Goal: Transaction & Acquisition: Purchase product/service

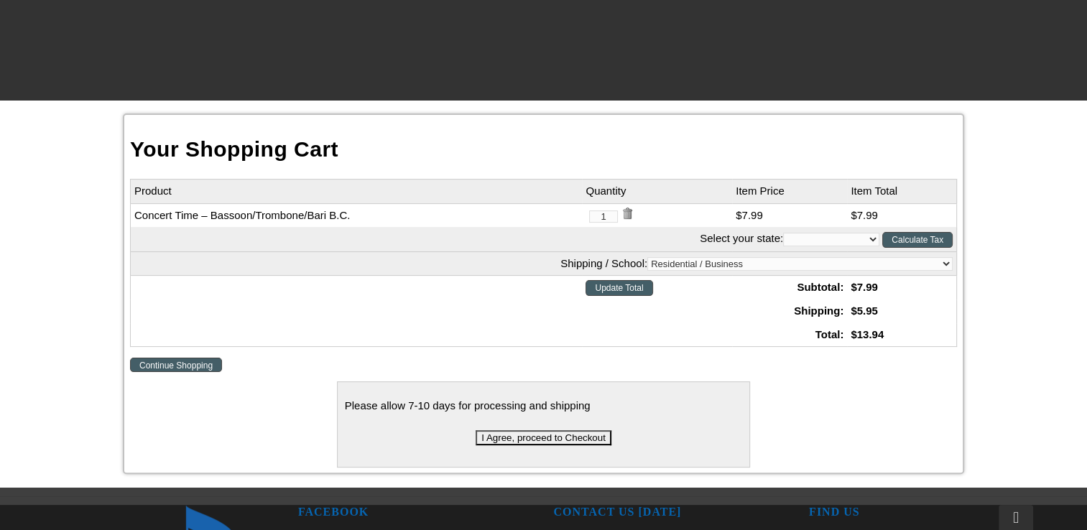
scroll to position [299, 0]
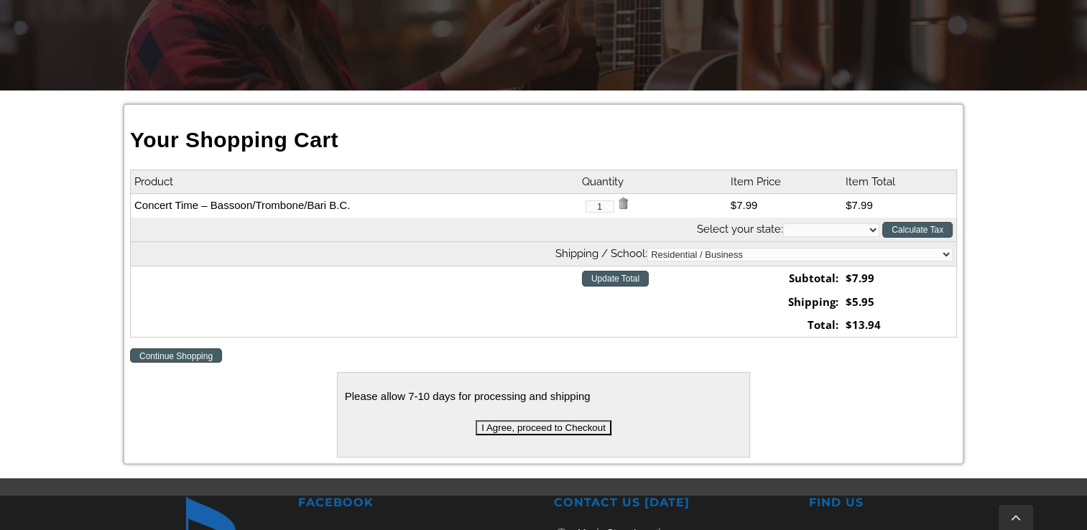
click at [877, 228] on select "[US_STATE] [US_STATE] [US_STATE] [US_STATE] [US_STATE] [US_STATE] [US_STATE] [U…" at bounding box center [831, 230] width 96 height 14
select select "PA"
click at [783, 223] on select "[US_STATE] [US_STATE] [US_STATE] [US_STATE] [US_STATE] [US_STATE] [US_STATE] [U…" at bounding box center [831, 230] width 96 height 14
click at [933, 230] on input "Calculate Tax" at bounding box center [917, 230] width 70 height 16
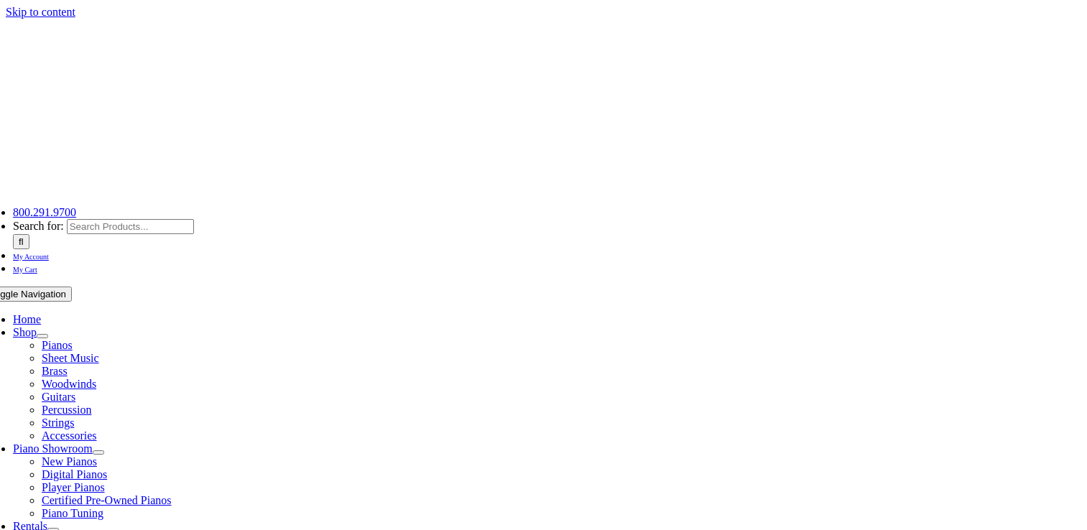
select select "PA"
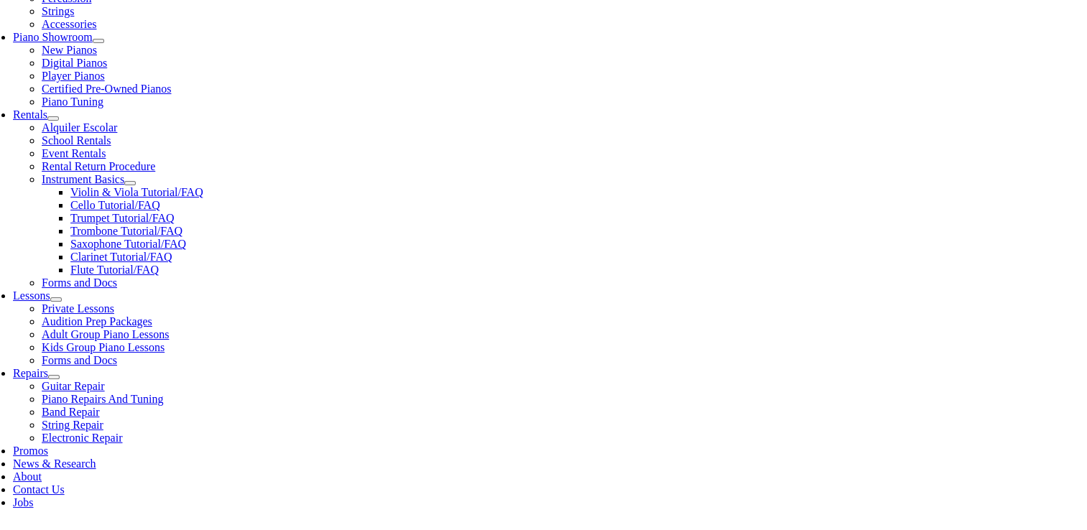
scroll to position [426, 0]
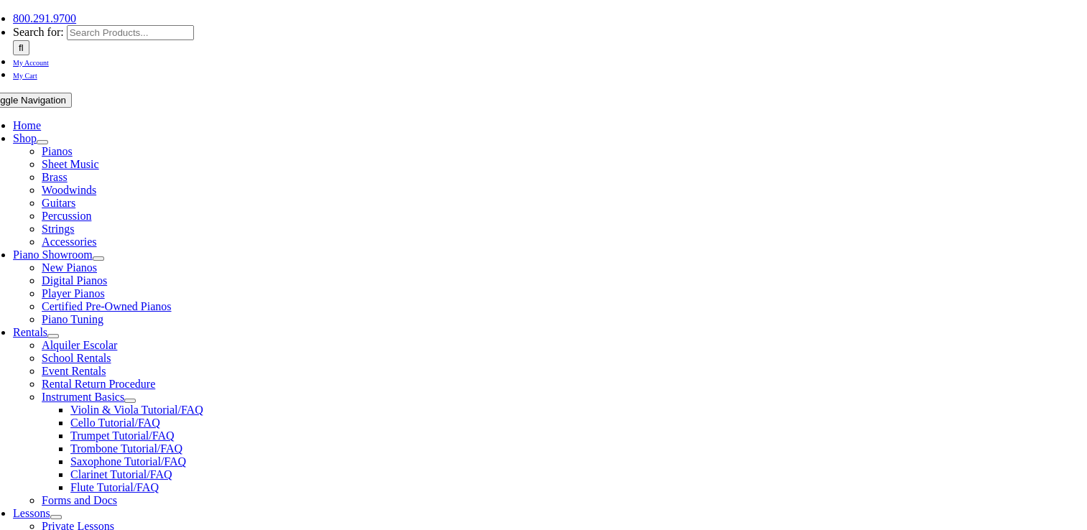
scroll to position [212, 0]
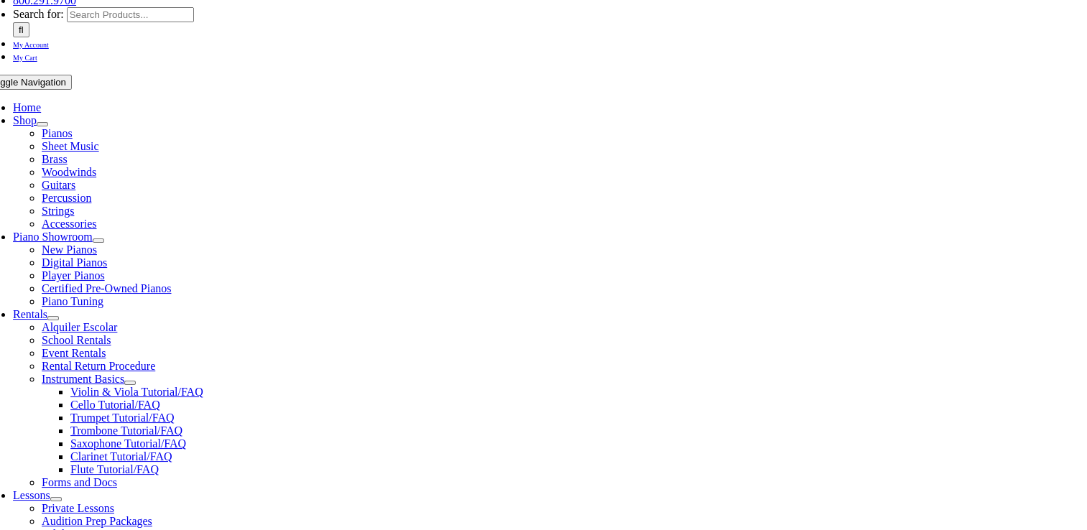
type input "davicolli@gmail.com"
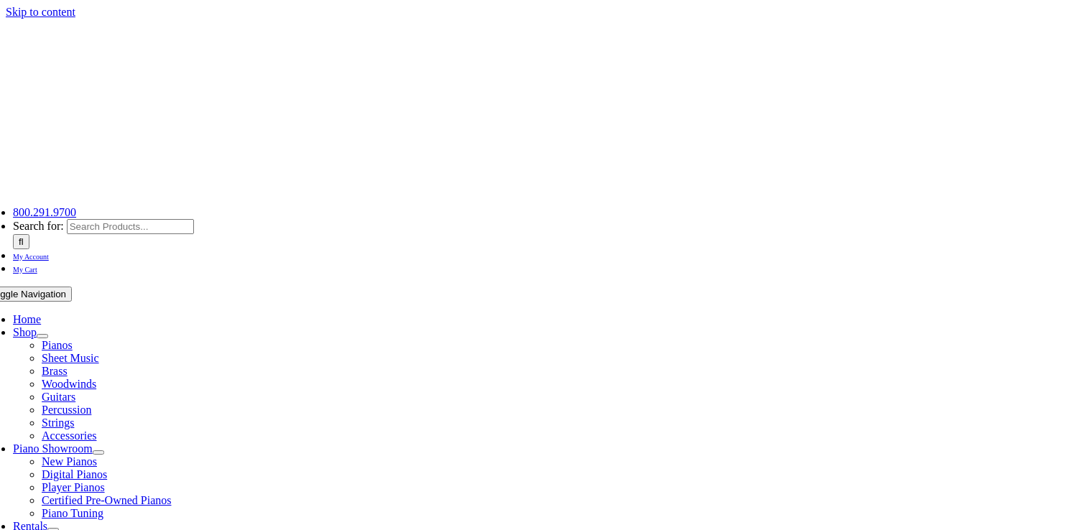
select select
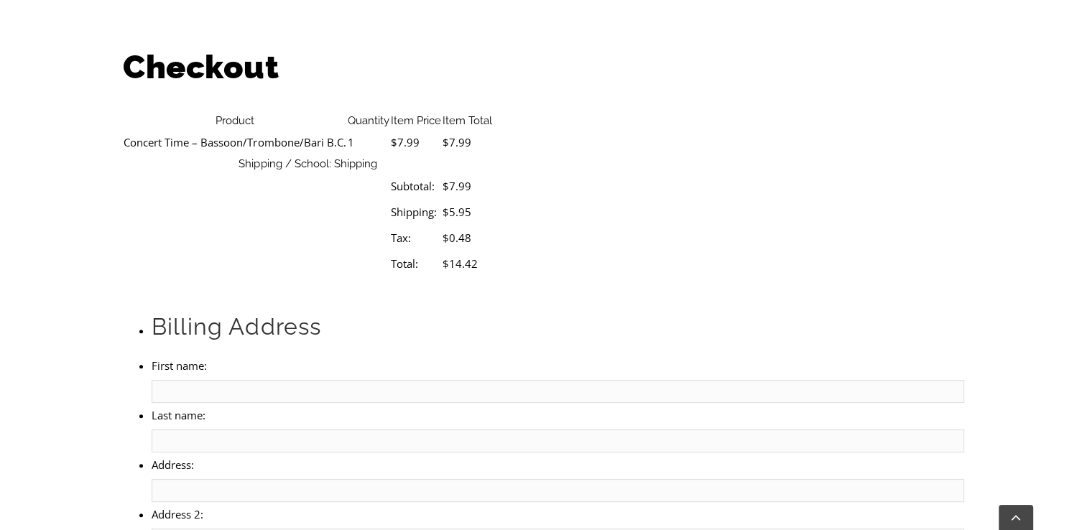
scroll to position [440, 0]
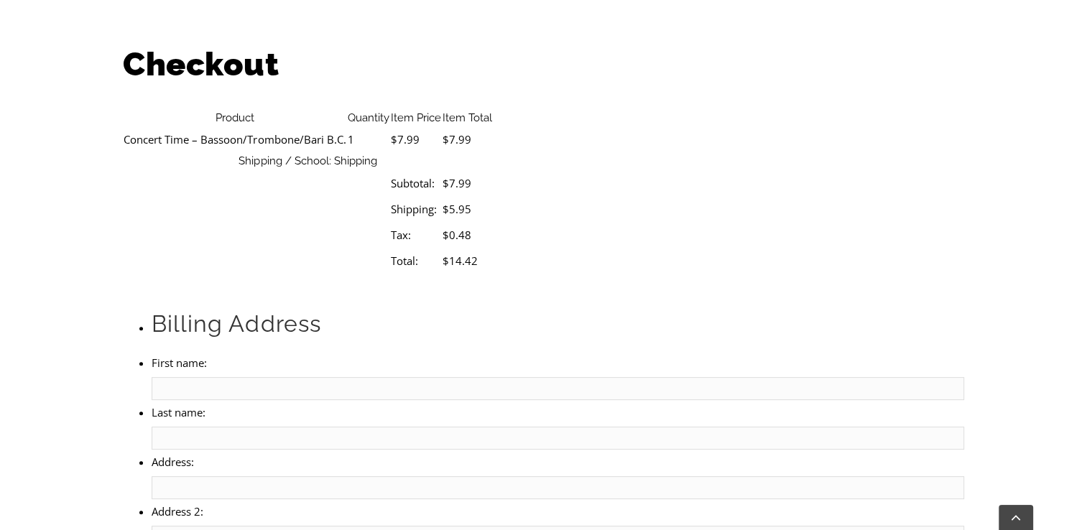
click at [223, 351] on li "First name:" at bounding box center [558, 376] width 812 height 50
click at [223, 377] on input "First name:" at bounding box center [558, 388] width 812 height 23
type input "Dennis"
type input "Avicolli"
type input "1106 Wooded Way Dr"
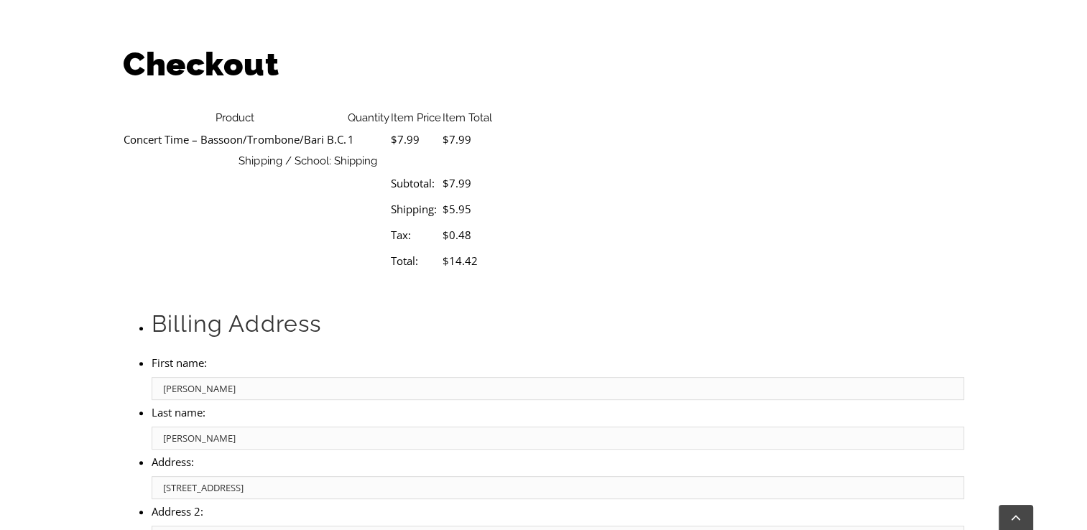
type input "Media, PA 19063"
type input "Media"
select select "PA"
type input "19063"
select select "visa"
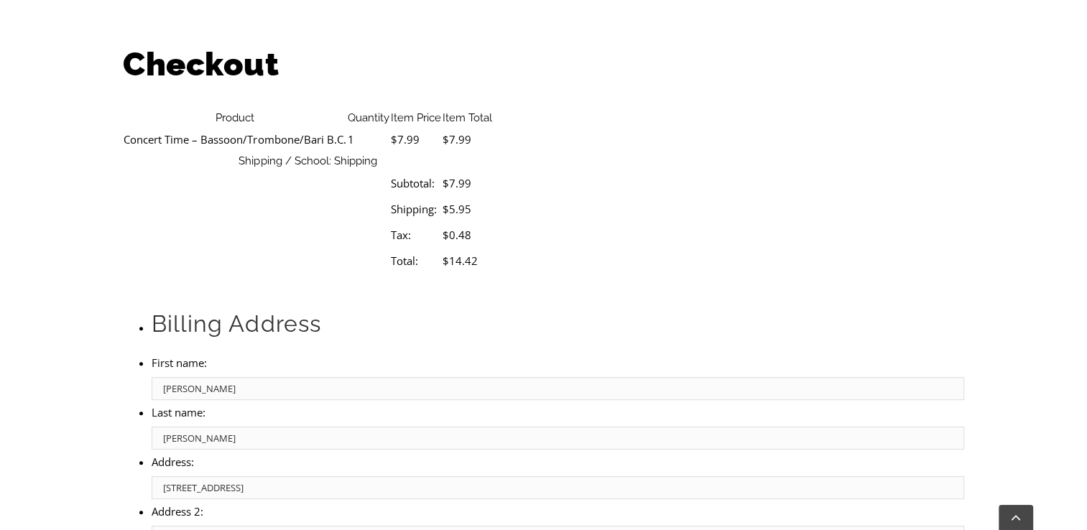
select select "03"
select select "2027"
type input "570"
type input "6103061424"
type input "davicolli@gmail.com"
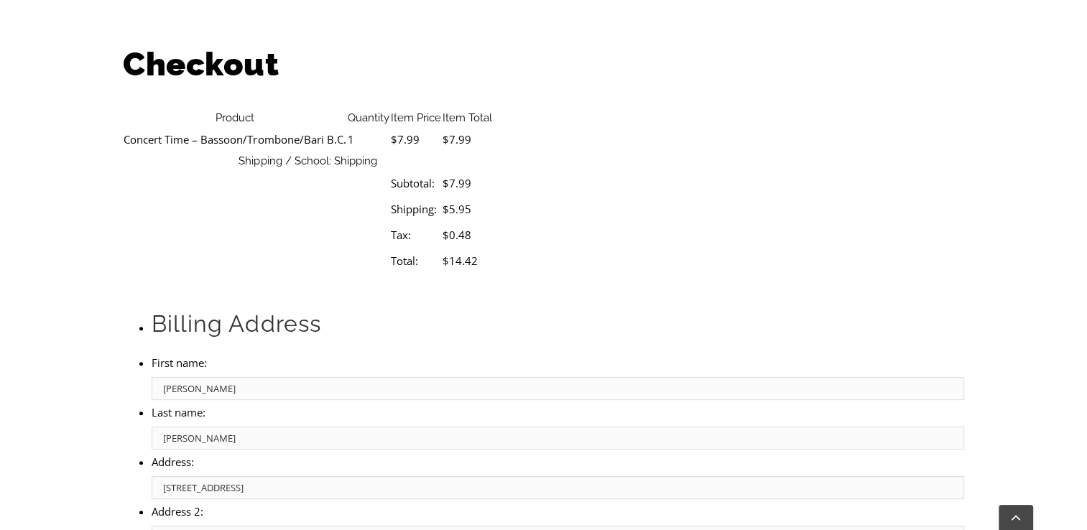
drag, startPoint x: 329, startPoint y: 347, endPoint x: 223, endPoint y: 356, distance: 106.0
click at [223, 356] on ul "Billing Address First name: Dennis Last name: Avicolli Address: 1106 Wooded Way…" at bounding box center [543, 503] width 841 height 389
type input "M"
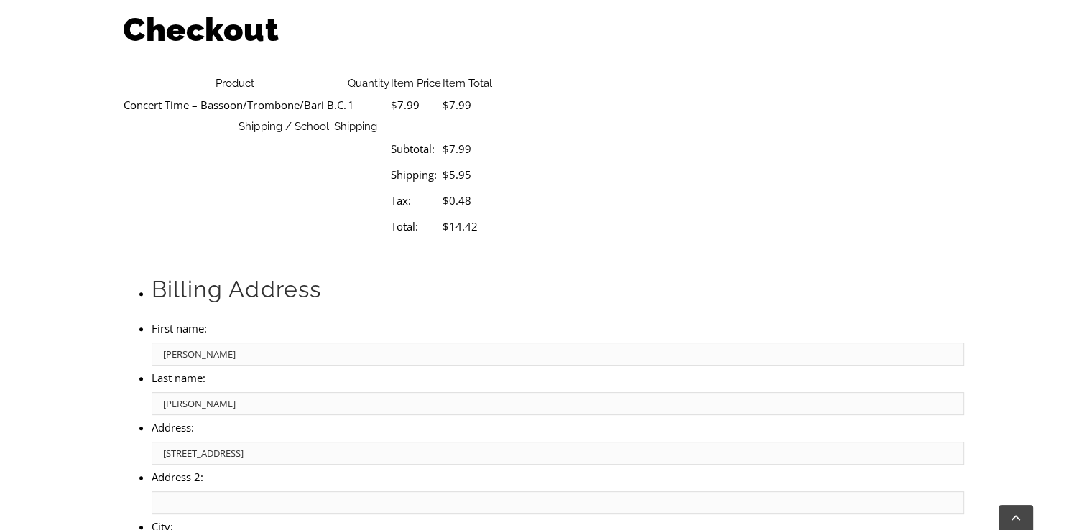
scroll to position [472, 0]
select select "05"
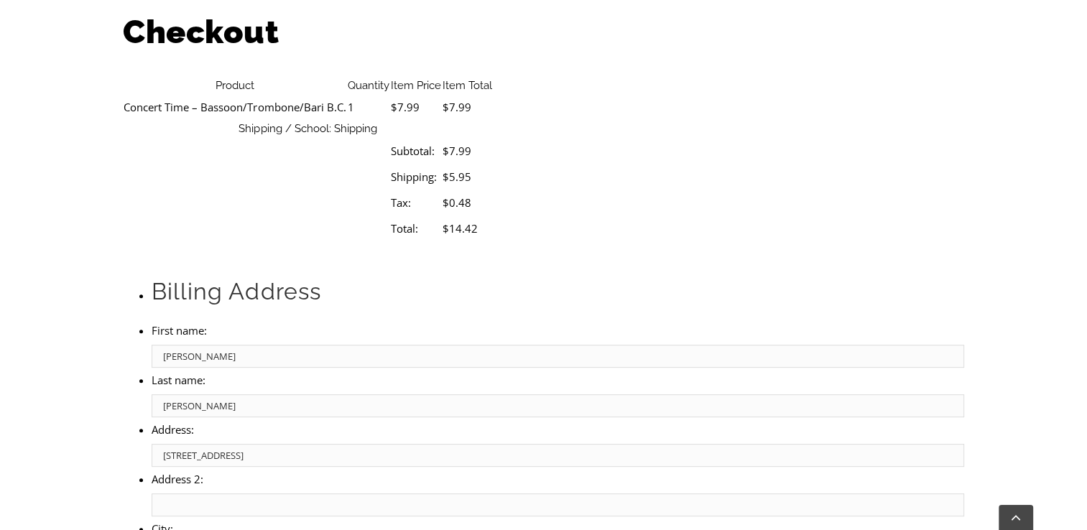
select select "2026"
drag, startPoint x: 659, startPoint y: 330, endPoint x: 610, endPoint y: 335, distance: 49.1
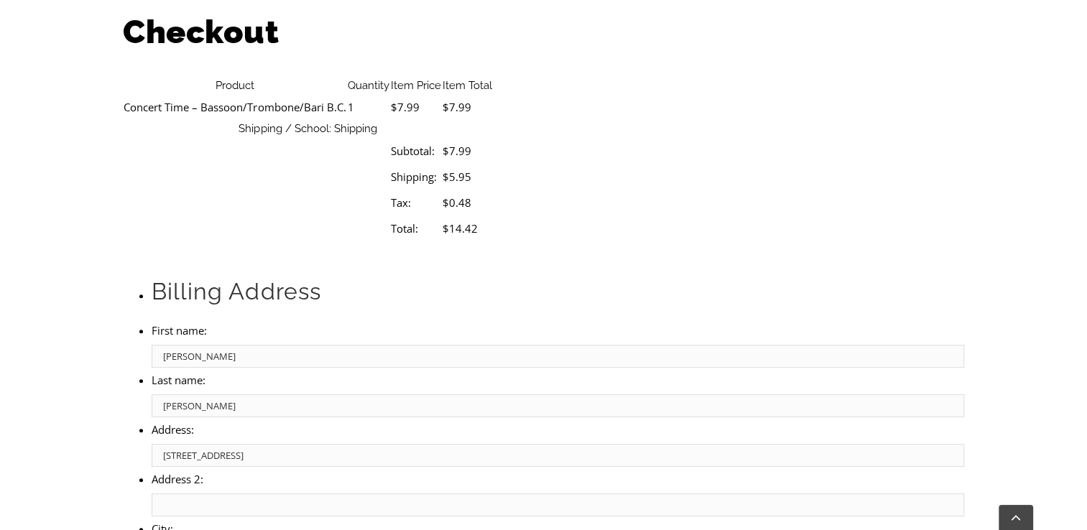
type input "776"
type input "4482330124590951"
